Goal: Communication & Community: Participate in discussion

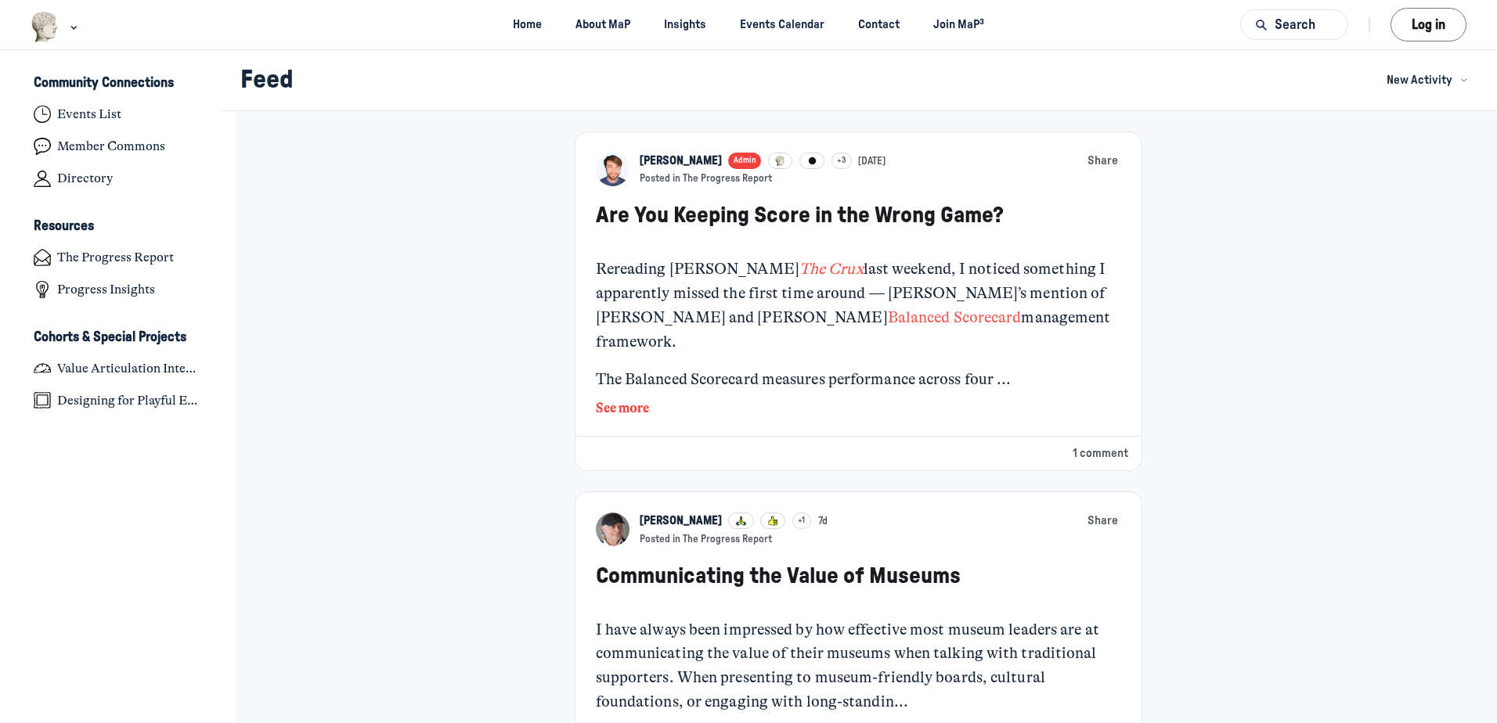
scroll to position [5012, 3078]
click at [1441, 26] on button "Log in" at bounding box center [1429, 25] width 76 height 34
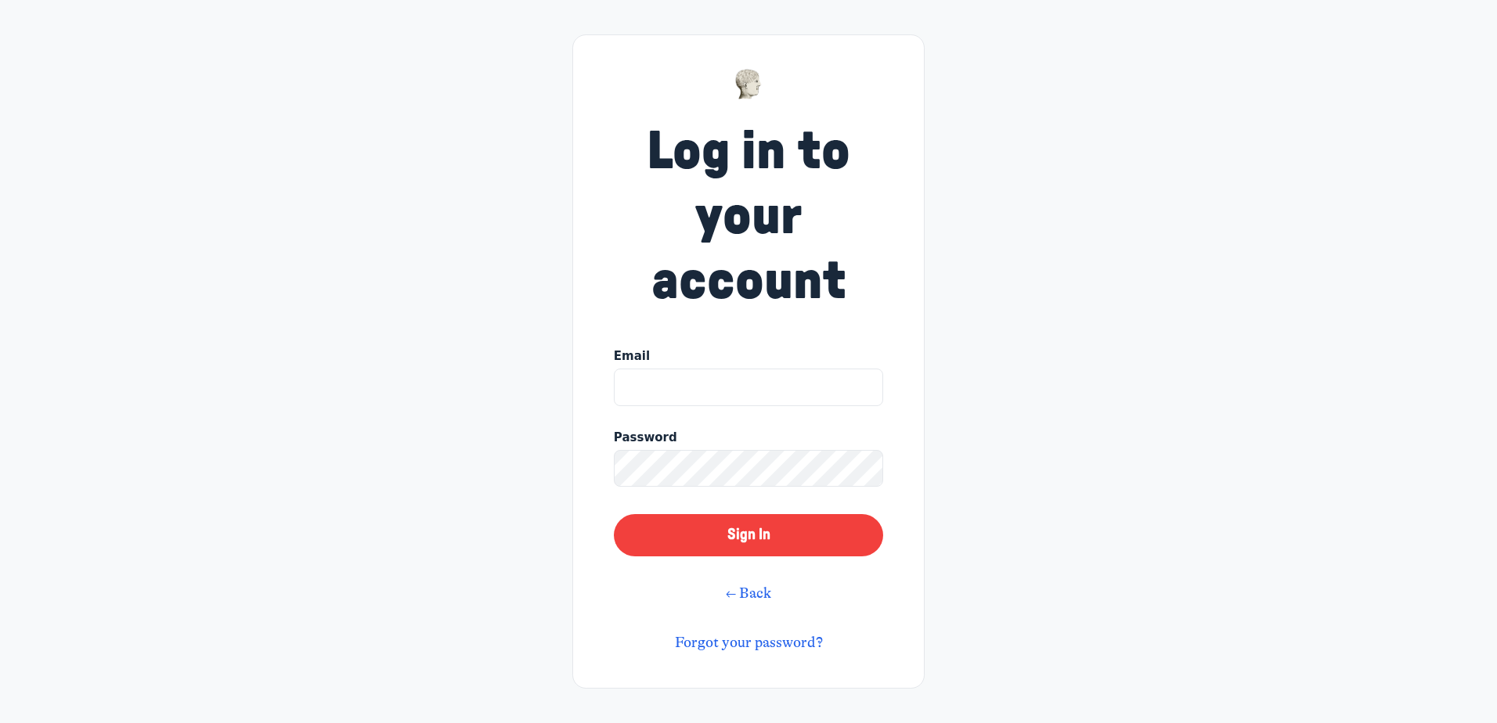
click at [770, 387] on input "Email" at bounding box center [748, 388] width 269 height 38
type input "adam.matheson@rom.on.ca"
click at [757, 532] on button "Sign In" at bounding box center [748, 535] width 269 height 42
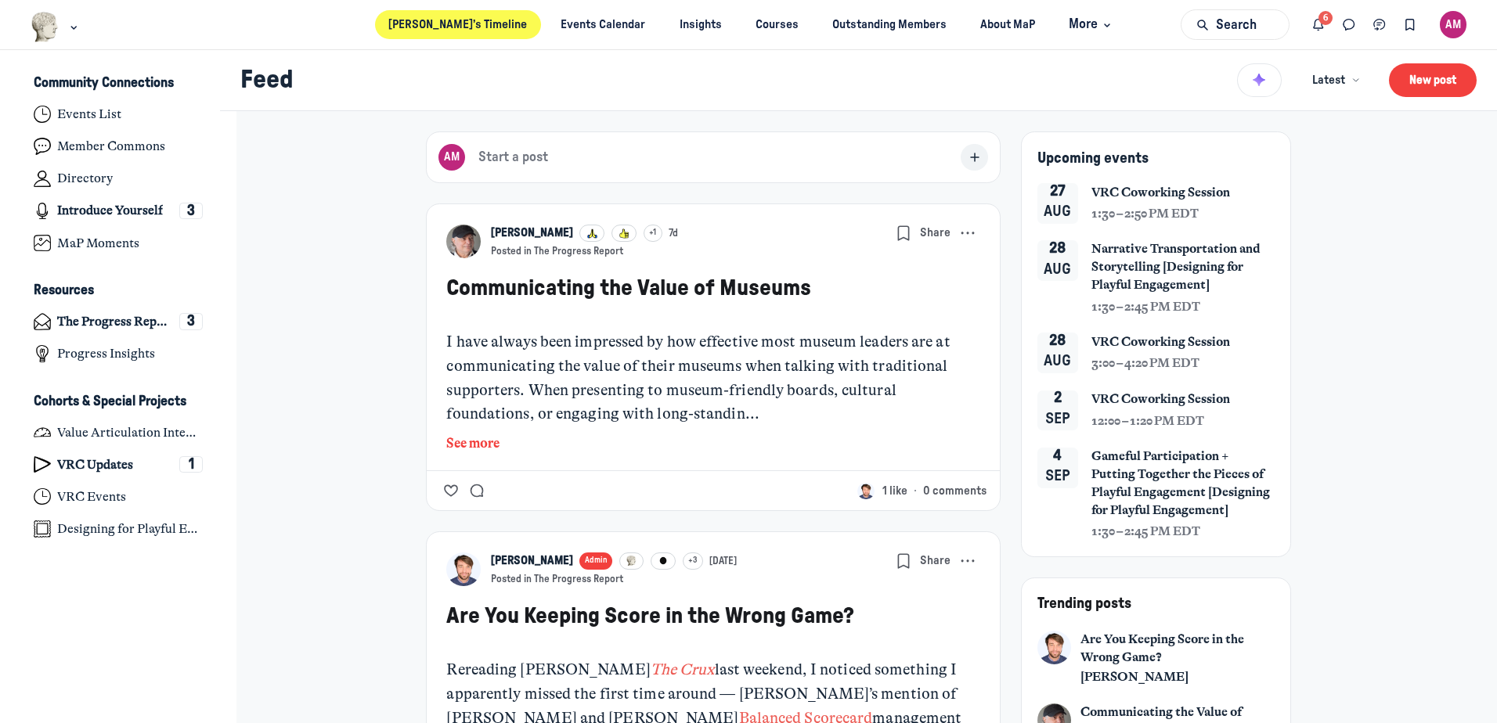
scroll to position [5012, 3078]
click at [1323, 22] on icon "Notifications" at bounding box center [1319, 24] width 16 height 17
click at [52, 467] on link "VRC Updates 1" at bounding box center [118, 465] width 197 height 29
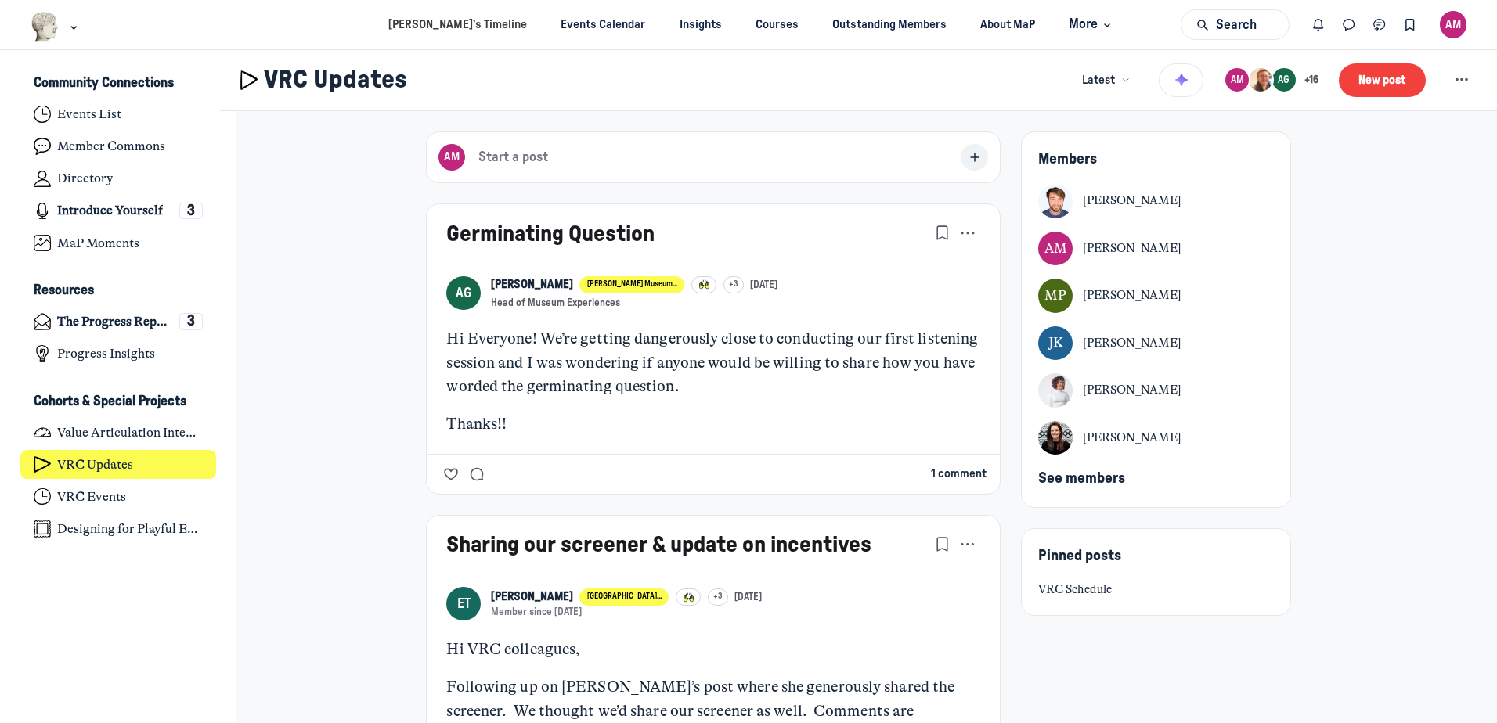
click at [950, 474] on button "1 comment" at bounding box center [959, 474] width 56 height 17
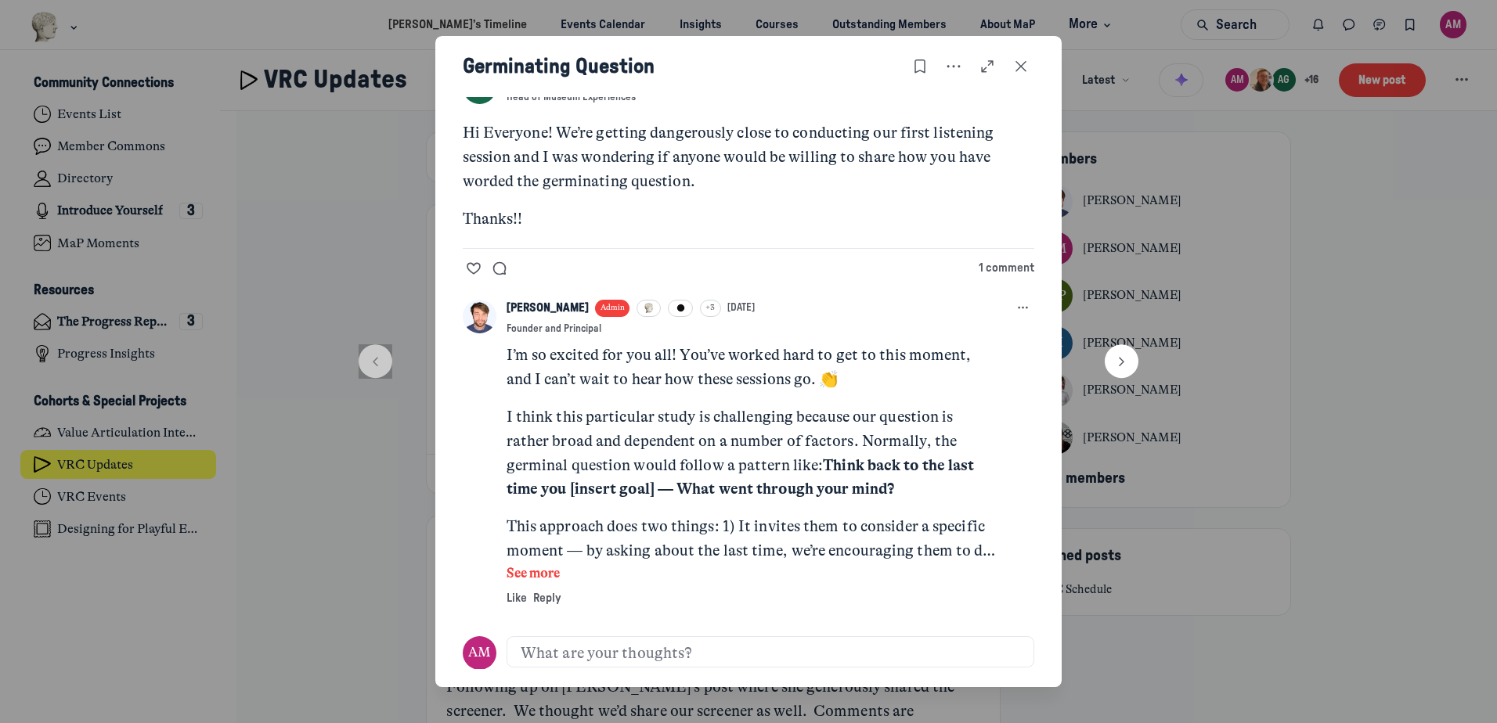
scroll to position [48, 0]
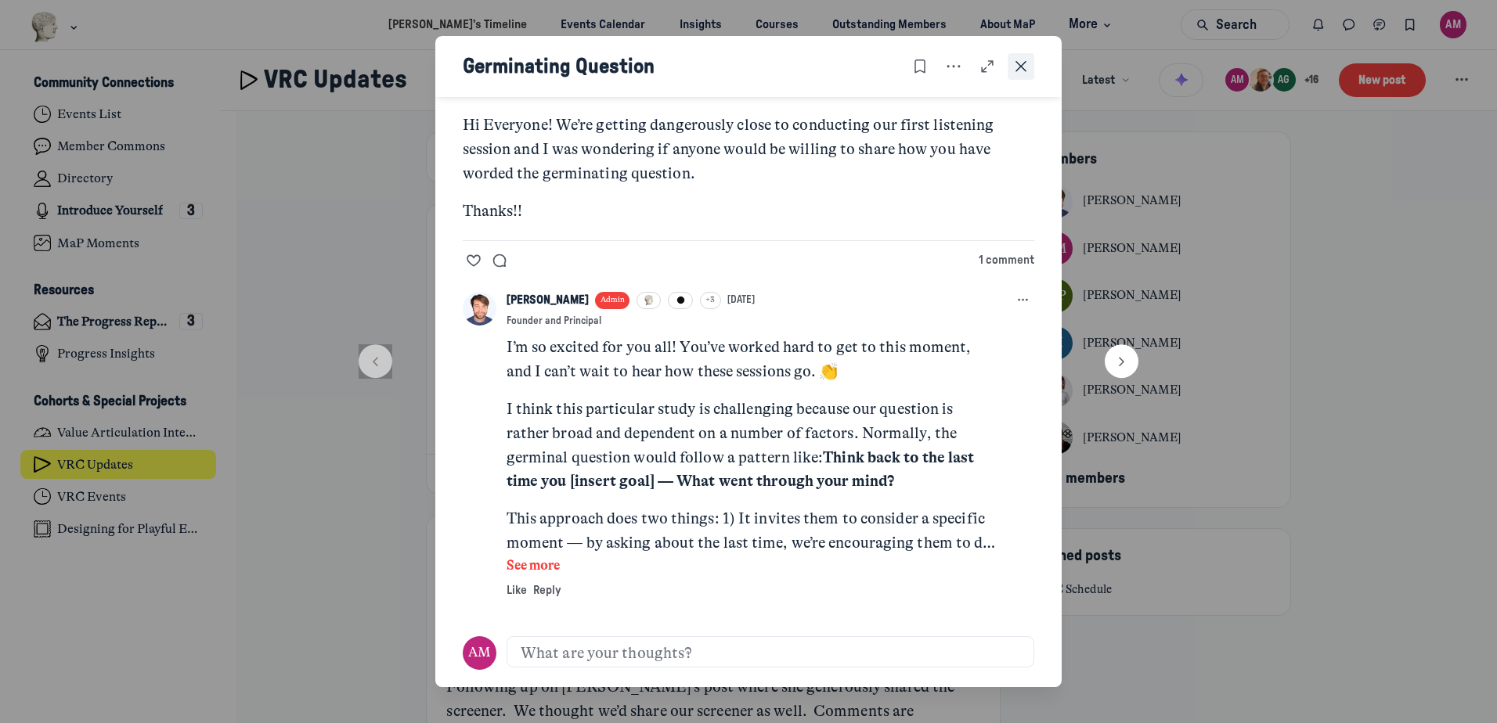
click at [1026, 75] on button "Close post" at bounding box center [1021, 66] width 27 height 27
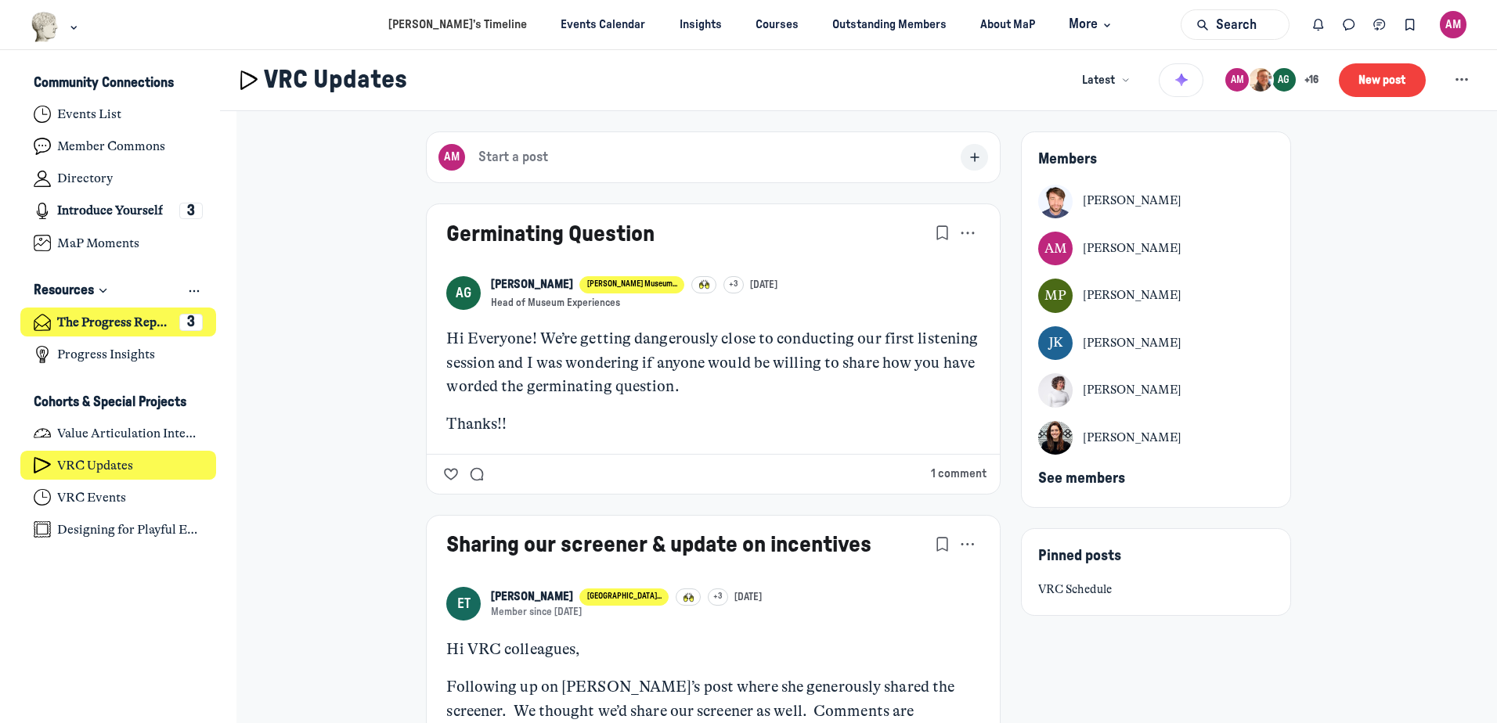
click at [103, 325] on h4 "The Progress Report" at bounding box center [114, 323] width 115 height 16
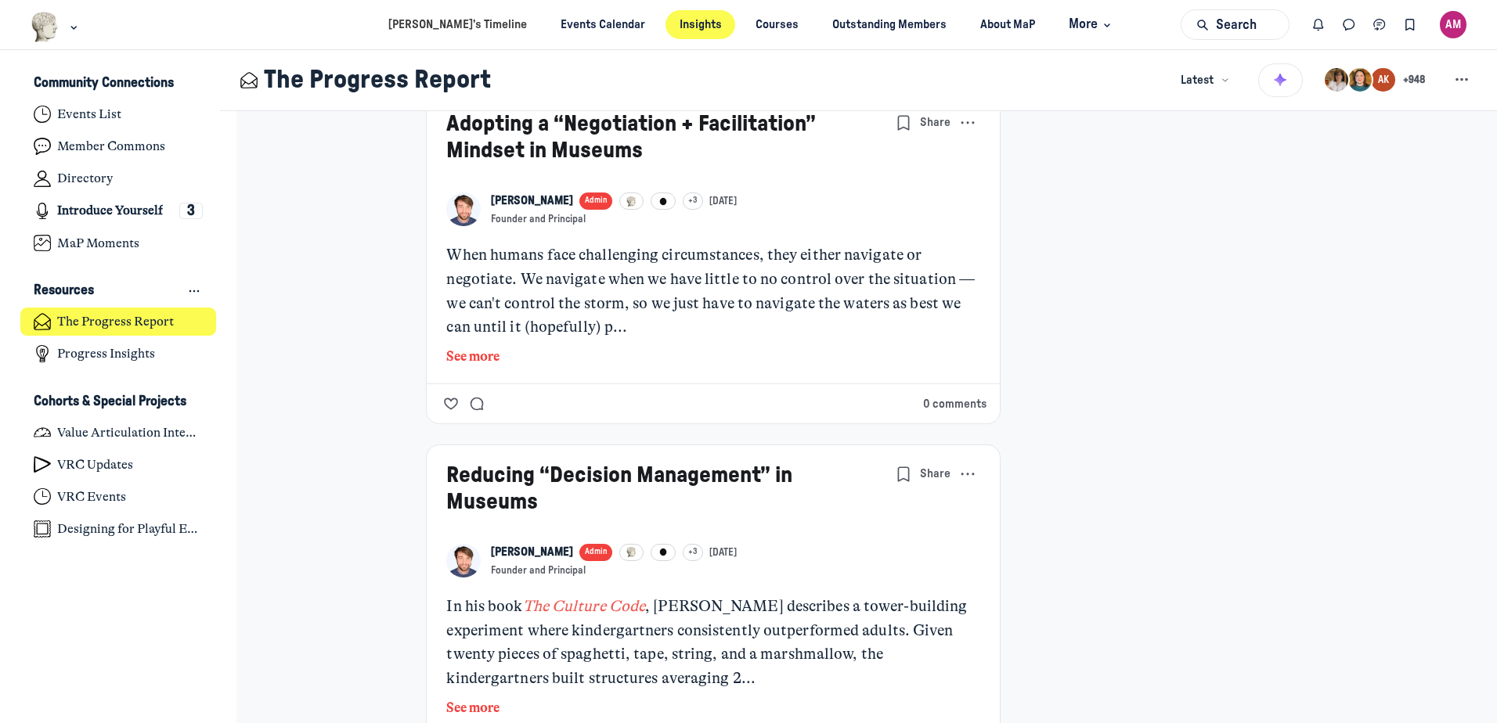
scroll to position [5011, 0]
